Goal: Task Accomplishment & Management: Manage account settings

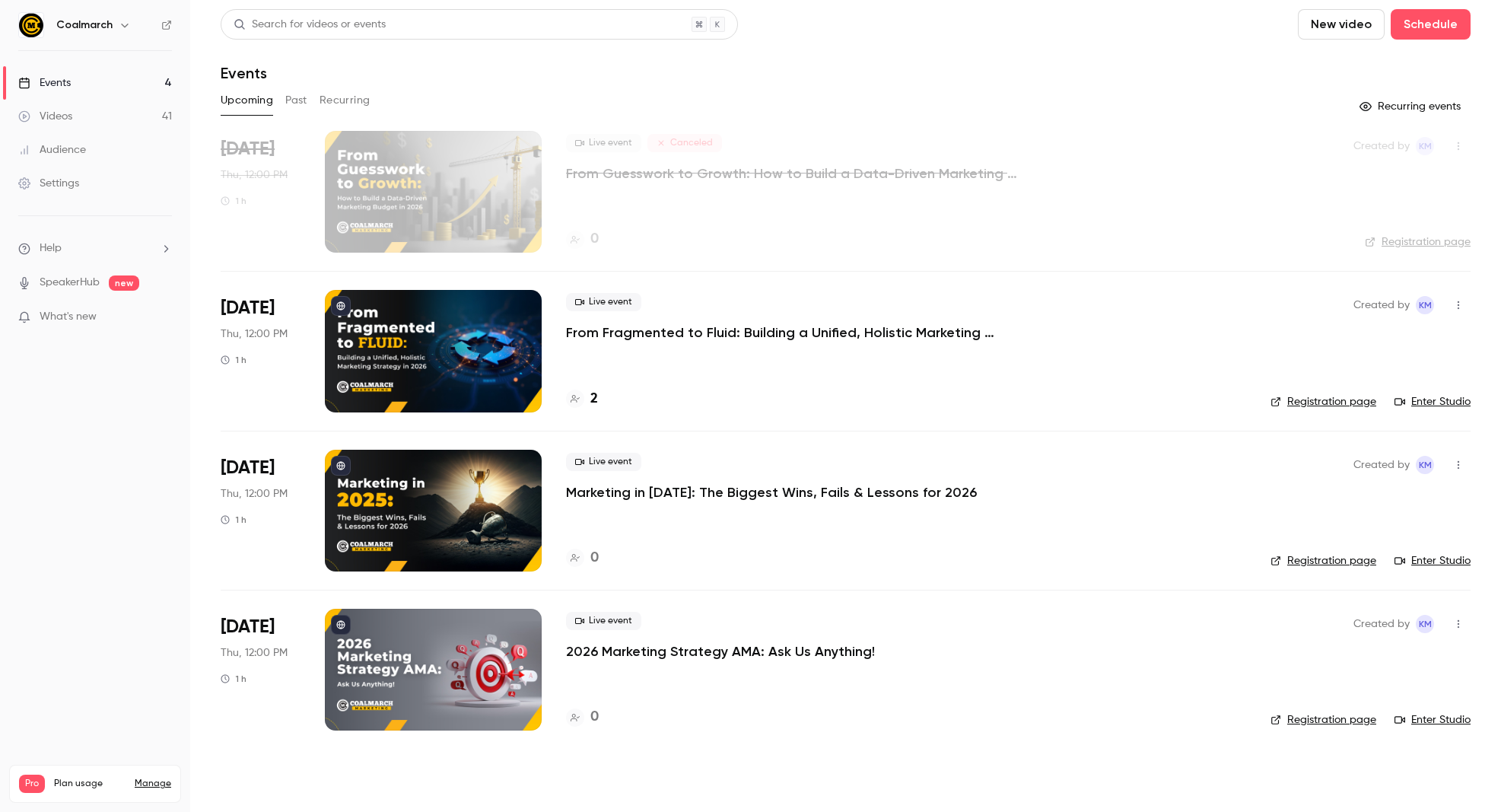
click at [1458, 307] on icon "button" at bounding box center [1458, 305] width 12 height 11
click at [143, 428] on div at bounding box center [750, 406] width 1501 height 812
click at [52, 247] on span "Help" at bounding box center [51, 248] width 22 height 16
click at [228, 284] on span "Help center" at bounding box center [238, 277] width 58 height 16
click at [1332, 27] on button "New video" at bounding box center [1341, 24] width 87 height 31
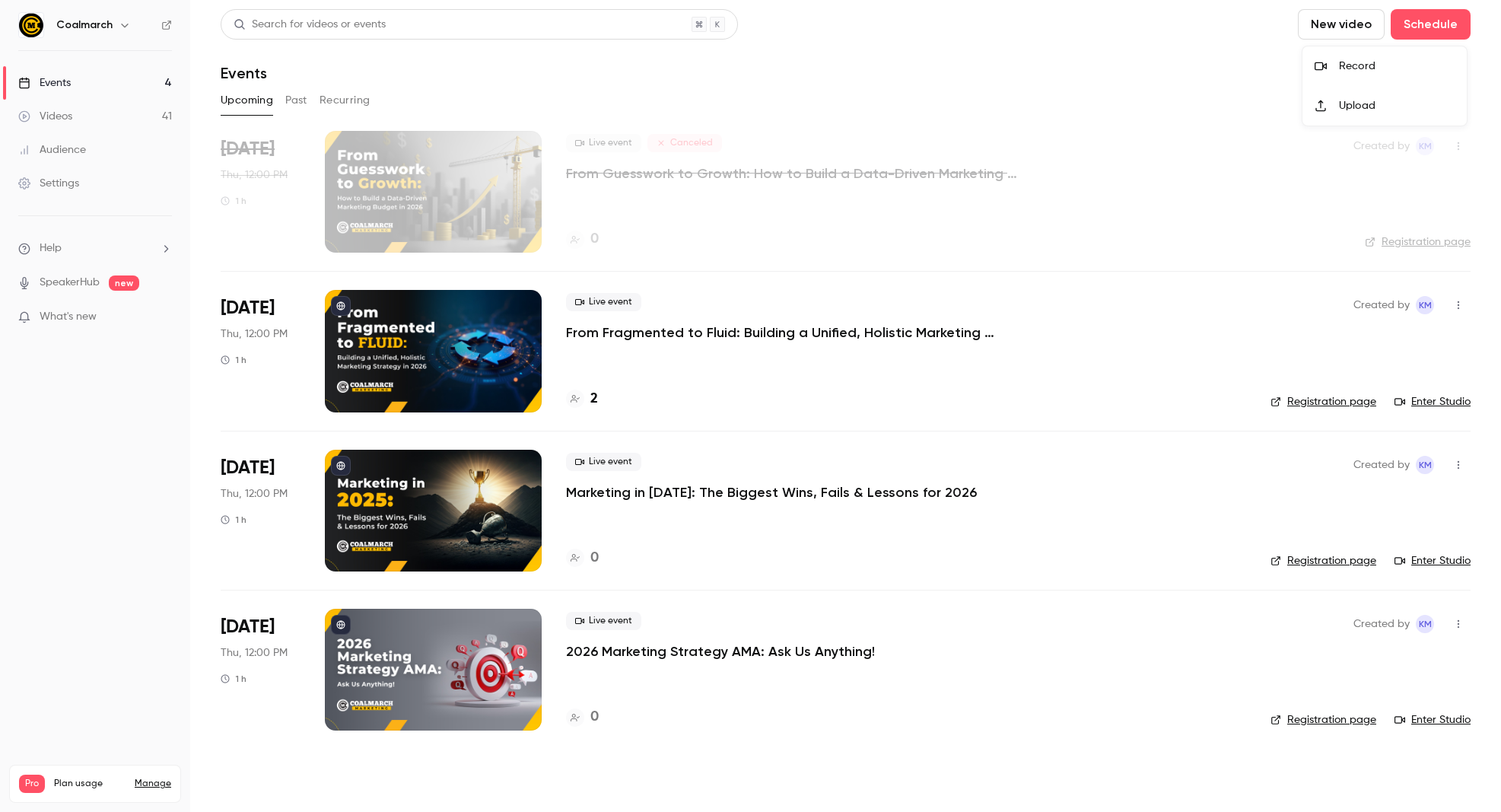
click at [1356, 107] on div "Upload" at bounding box center [1396, 105] width 116 height 15
click at [466, 178] on div at bounding box center [433, 191] width 216 height 122
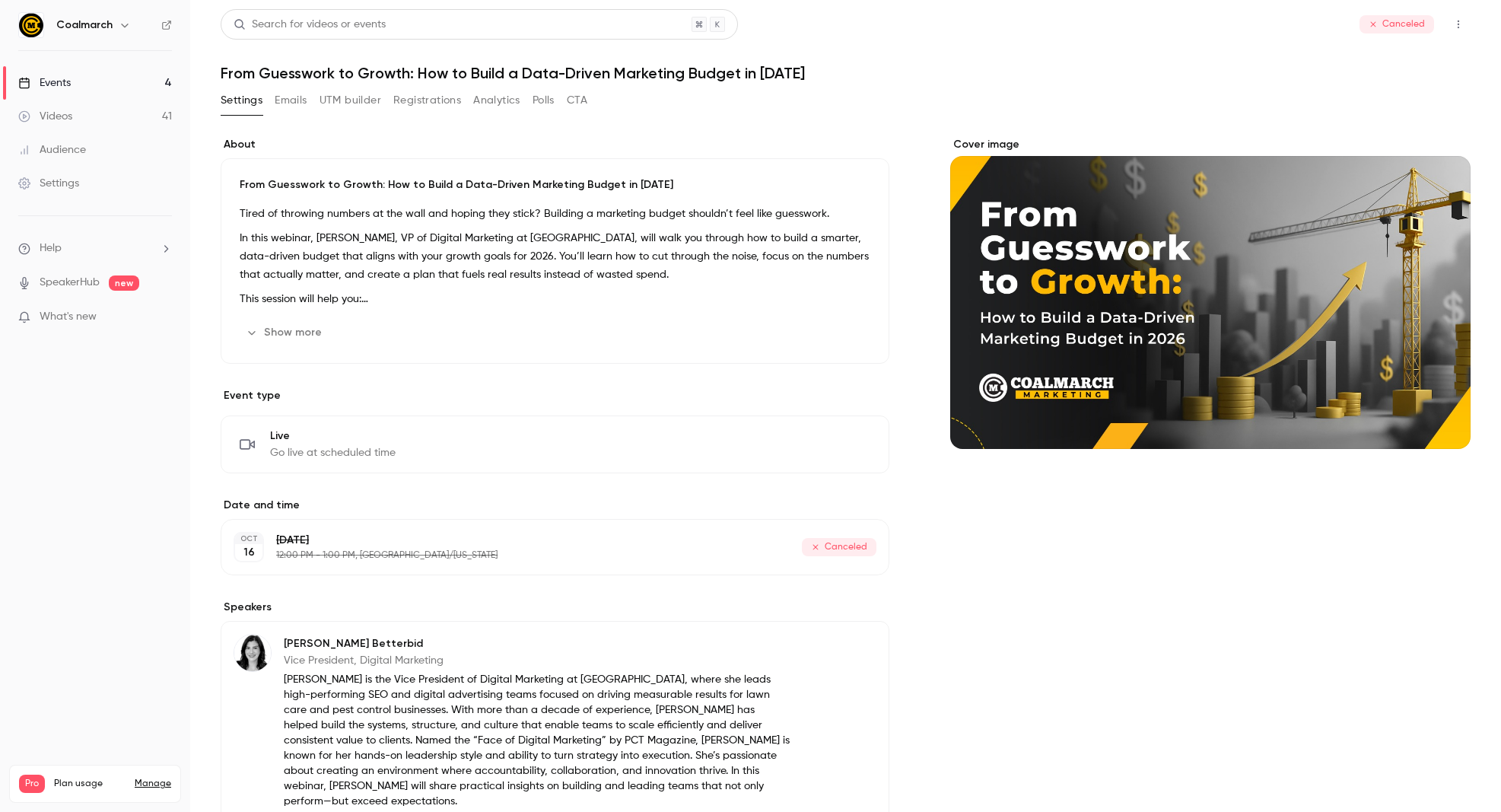
drag, startPoint x: 1039, startPoint y: 275, endPoint x: 1029, endPoint y: 340, distance: 65.8
click at [1029, 340] on div "Cover image" at bounding box center [1210, 292] width 521 height 312
click at [0, 0] on input "Cover image" at bounding box center [0, 0] width 0 height 0
click at [1449, 426] on icon "Cover image" at bounding box center [1443, 421] width 17 height 12
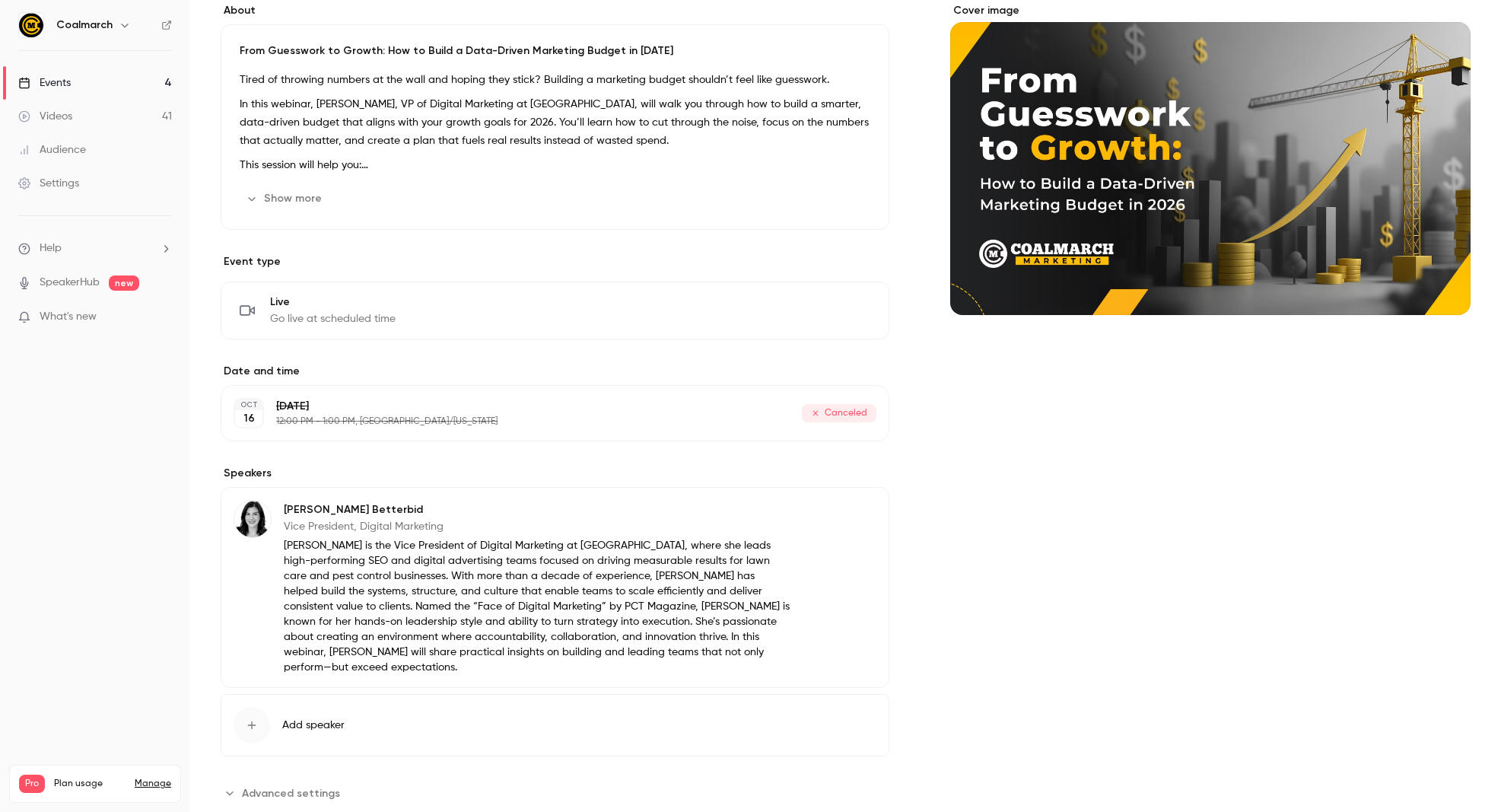
scroll to position [157, 0]
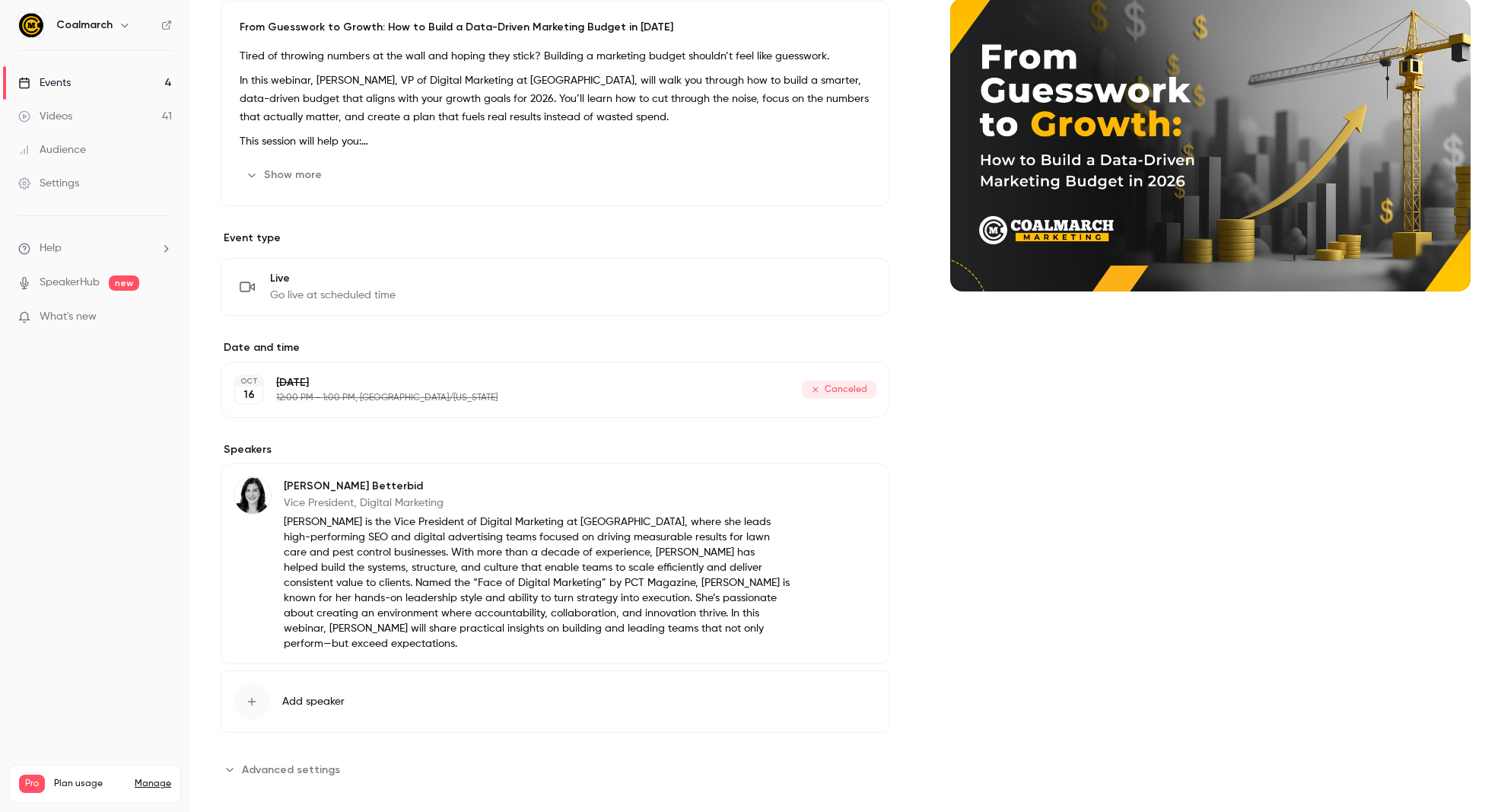
click at [278, 761] on span "Advanced settings" at bounding box center [291, 769] width 98 height 16
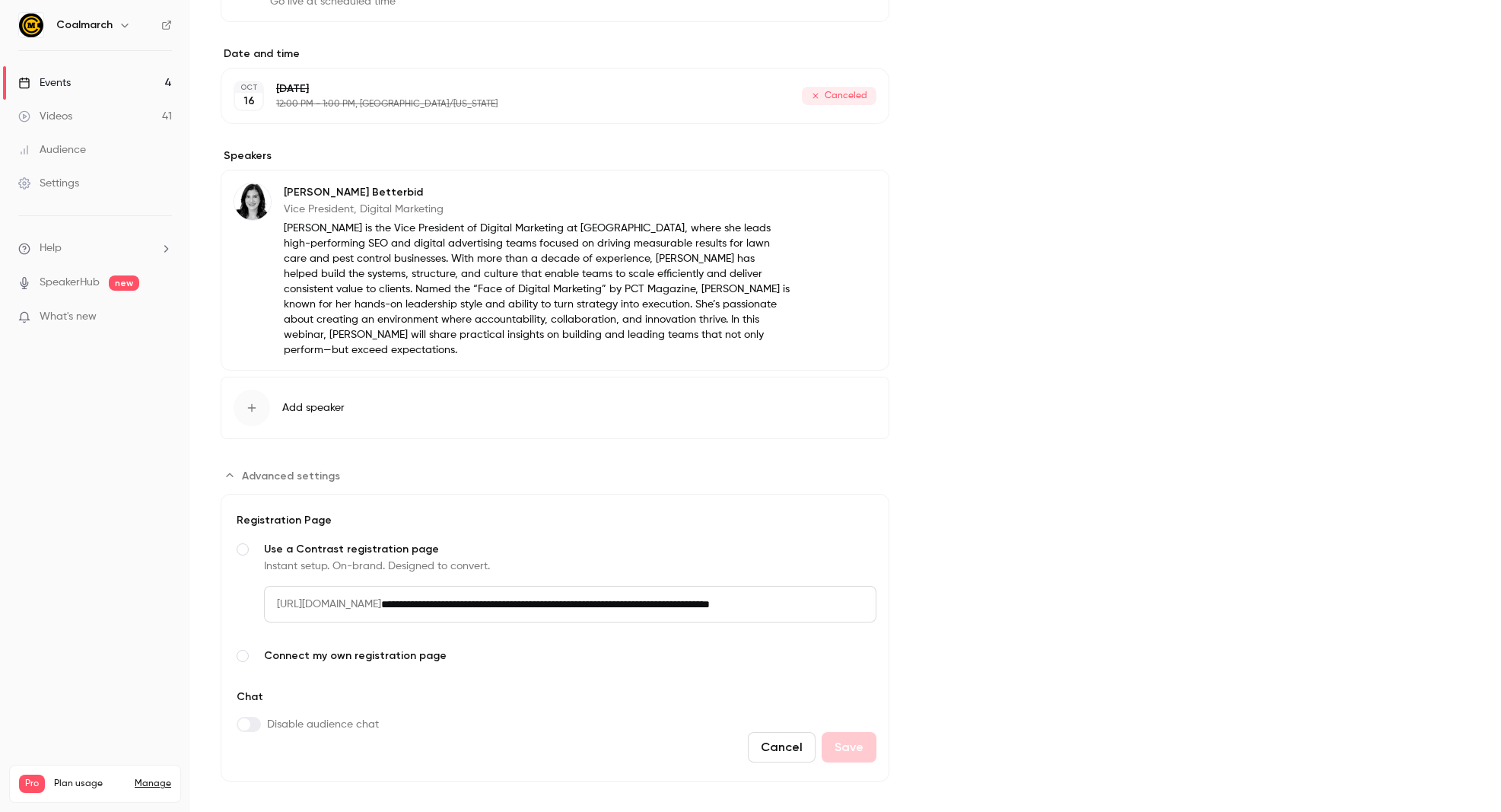
scroll to position [0, 0]
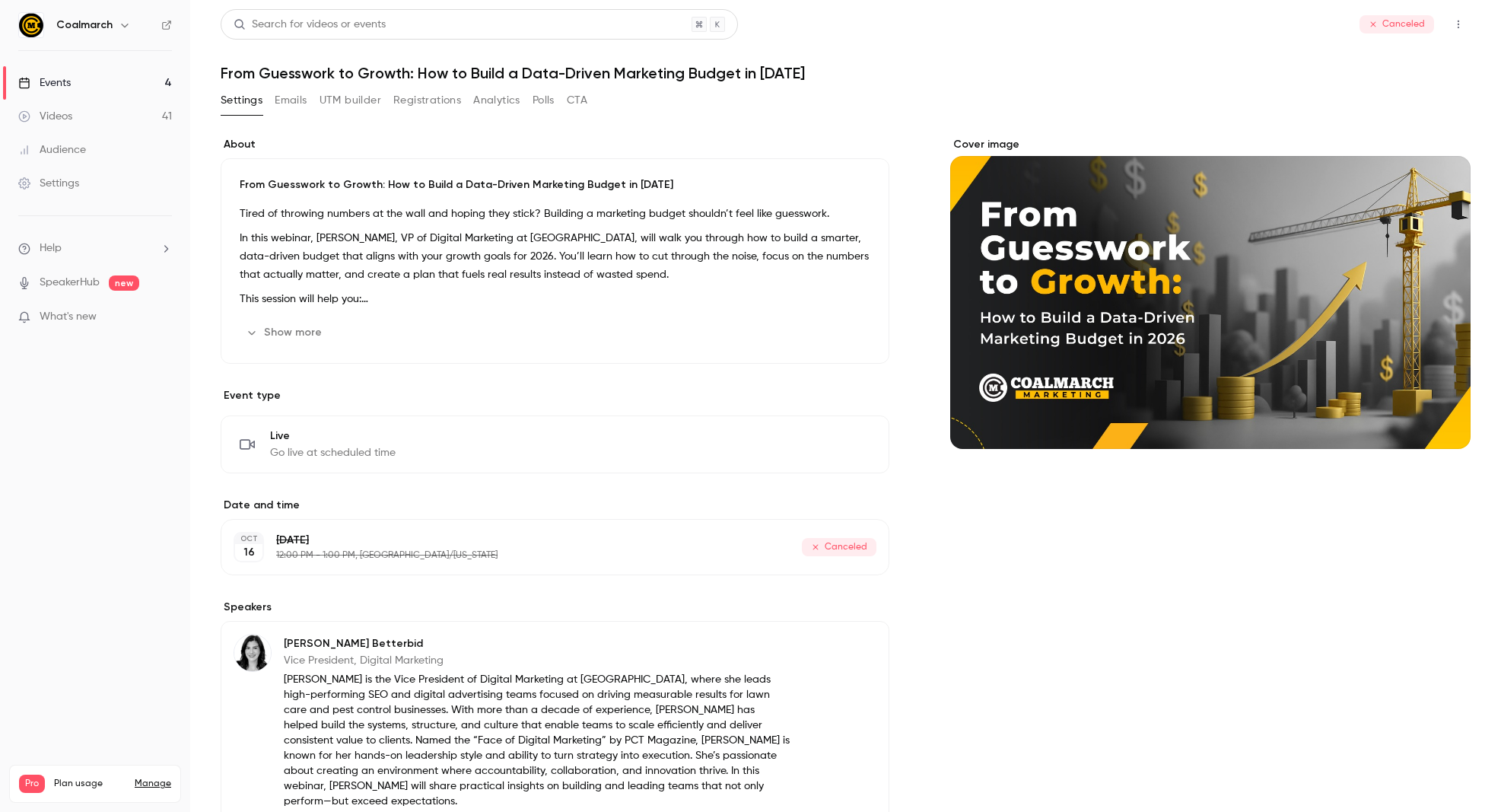
drag, startPoint x: 1022, startPoint y: 146, endPoint x: 957, endPoint y: 143, distance: 65.1
click at [957, 143] on div "Cover image" at bounding box center [1210, 292] width 521 height 312
click at [0, 0] on input "Cover image" at bounding box center [0, 0] width 0 height 0
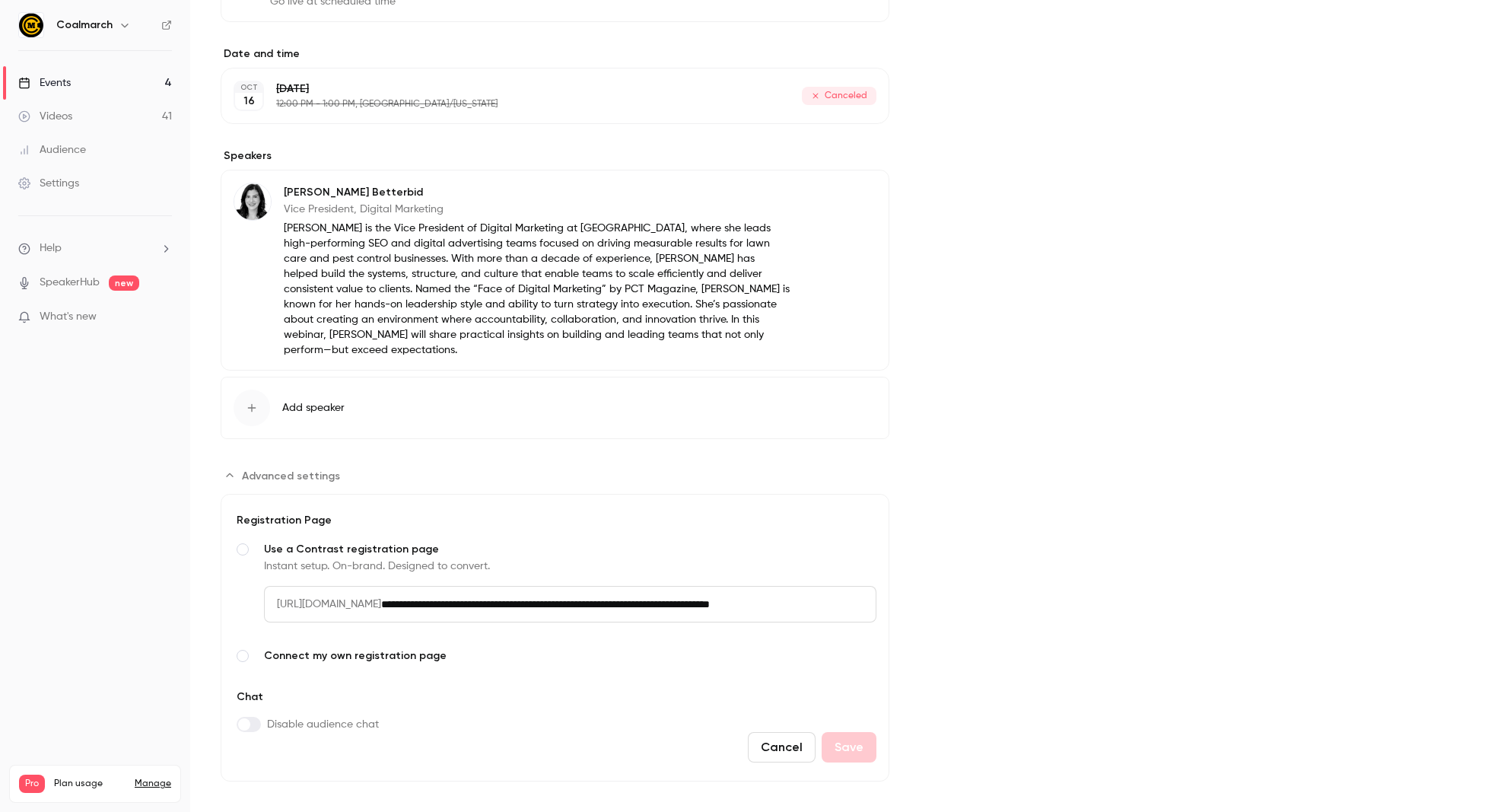
drag, startPoint x: 1193, startPoint y: 396, endPoint x: 1315, endPoint y: 872, distance: 491.4
click at [1315, 811] on html "Coalmarch Events 4 Videos 41 Audience Settings Help SpeakerHub new What's new P…" at bounding box center [750, 406] width 1501 height 812
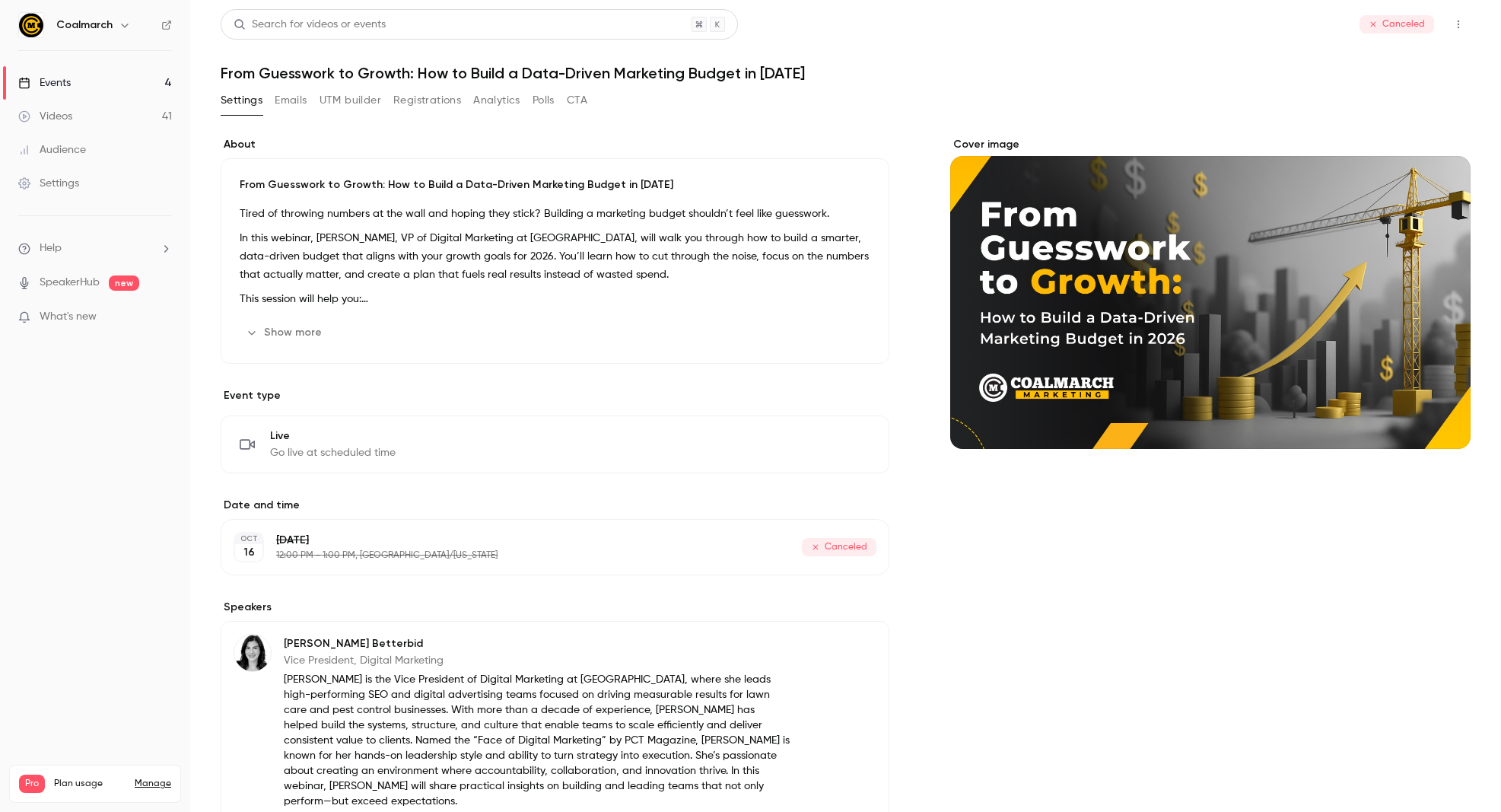
click at [1245, 286] on div "Cover image" at bounding box center [1210, 292] width 521 height 312
click at [0, 0] on input "Cover image" at bounding box center [0, 0] width 0 height 0
click at [981, 129] on div "About From Guesswork to Growth: How to Build a Data-Driven Marketing Budget in …" at bounding box center [844, 693] width 1249 height 1150
click at [1458, 28] on icon "button" at bounding box center [1458, 25] width 12 height 11
click at [1158, 68] on div at bounding box center [750, 406] width 1501 height 812
